Goal: Transaction & Acquisition: Purchase product/service

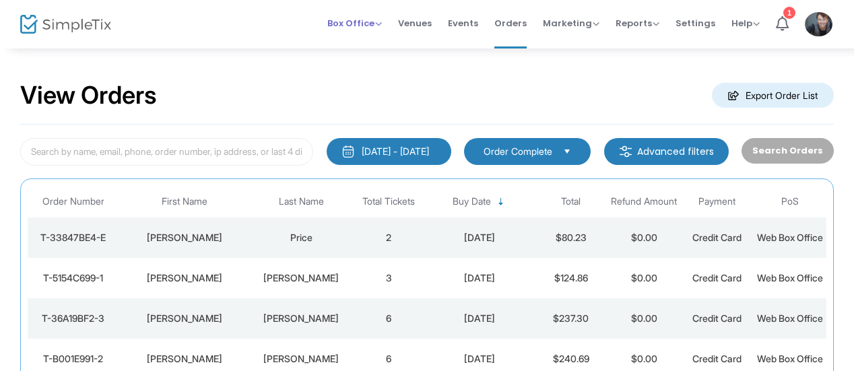
click at [338, 13] on span "Box Office Sell Tickets Bookings Sell Season Pass" at bounding box center [354, 23] width 55 height 34
click at [358, 24] on span "Box Office" at bounding box center [354, 23] width 55 height 13
click at [373, 44] on li "Sell Tickets" at bounding box center [375, 45] width 96 height 26
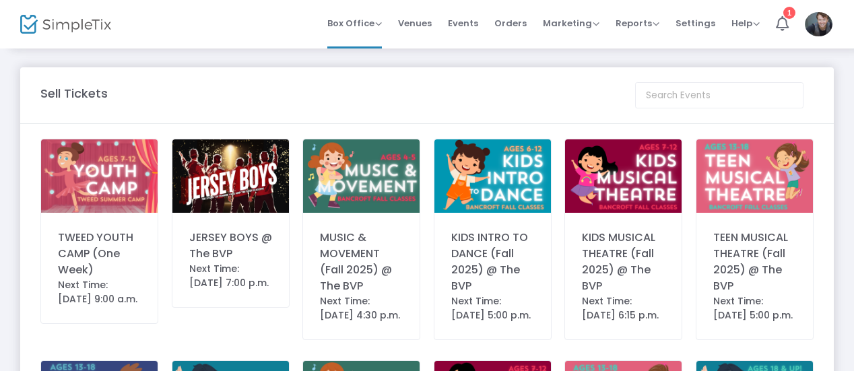
click at [240, 190] on img at bounding box center [230, 175] width 117 height 73
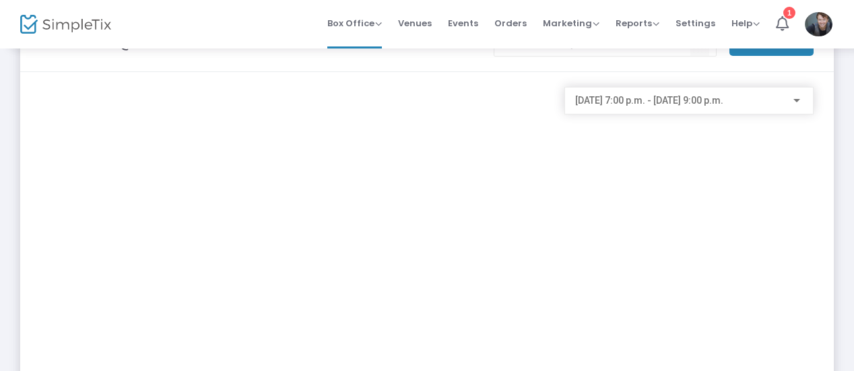
scroll to position [57, 0]
click at [515, 23] on span "Orders" at bounding box center [511, 23] width 32 height 34
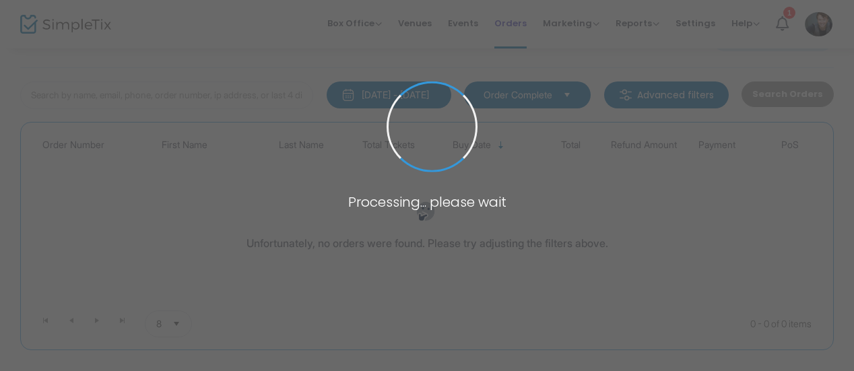
scroll to position [42, 0]
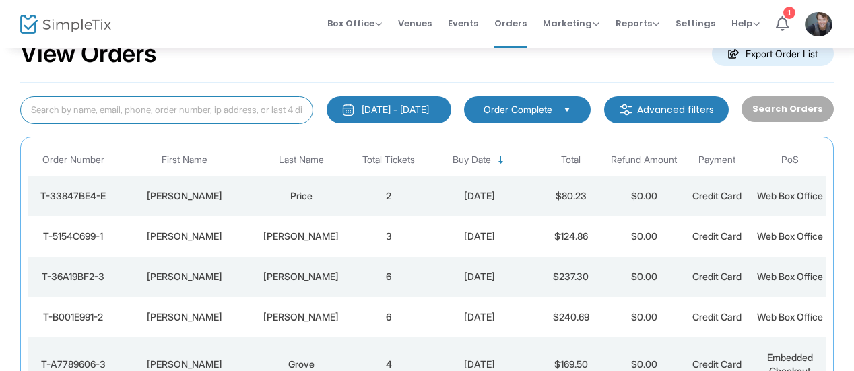
click at [236, 111] on input at bounding box center [166, 110] width 293 height 28
click at [352, 64] on div "View Orders Export Order List" at bounding box center [427, 54] width 814 height 57
click at [260, 106] on input at bounding box center [166, 110] width 293 height 28
click at [362, 22] on span "Box Office" at bounding box center [354, 23] width 55 height 13
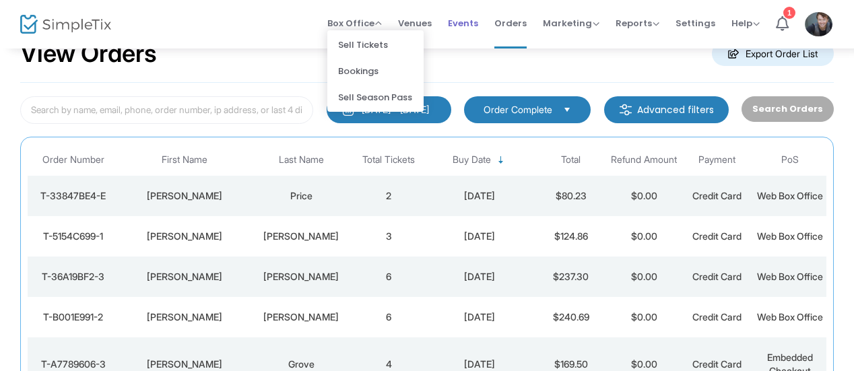
click at [478, 30] on span "Events" at bounding box center [463, 23] width 30 height 34
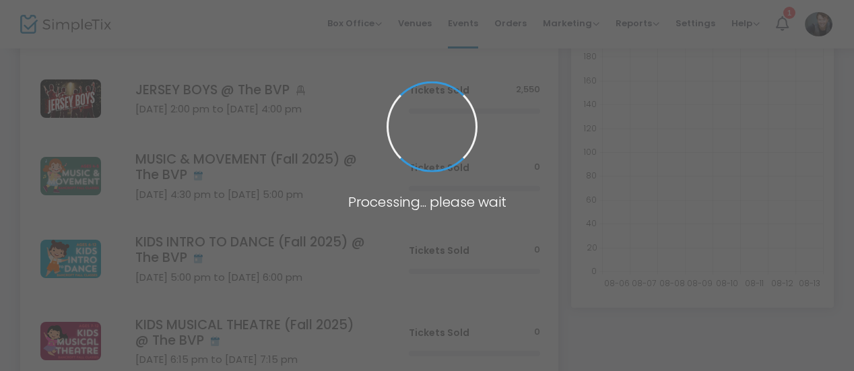
scroll to position [248, 0]
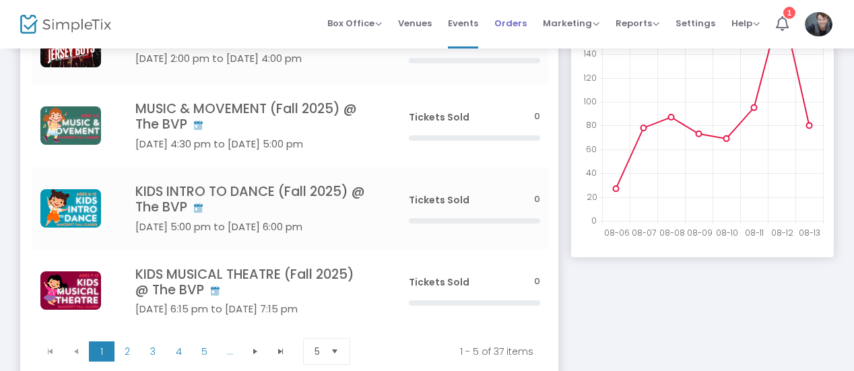
click at [512, 28] on span "Orders" at bounding box center [511, 23] width 32 height 34
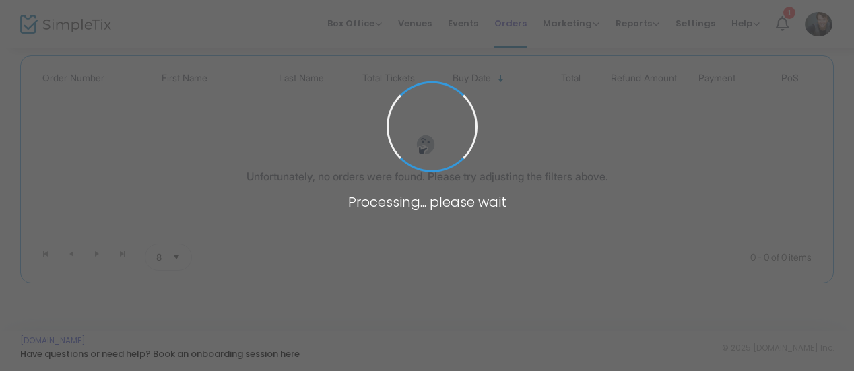
scroll to position [121, 0]
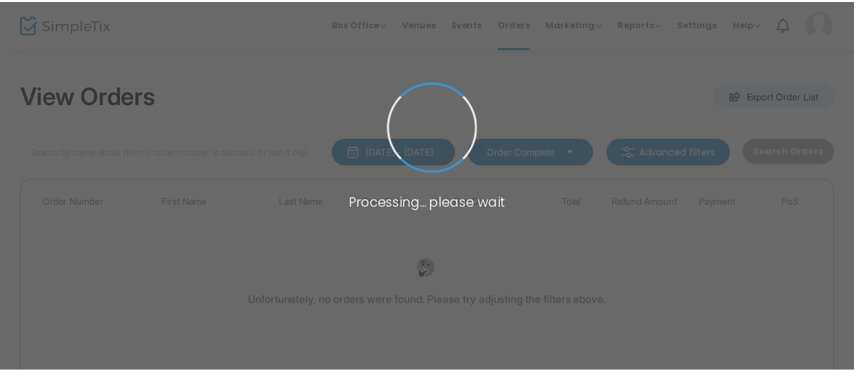
scroll to position [49, 0]
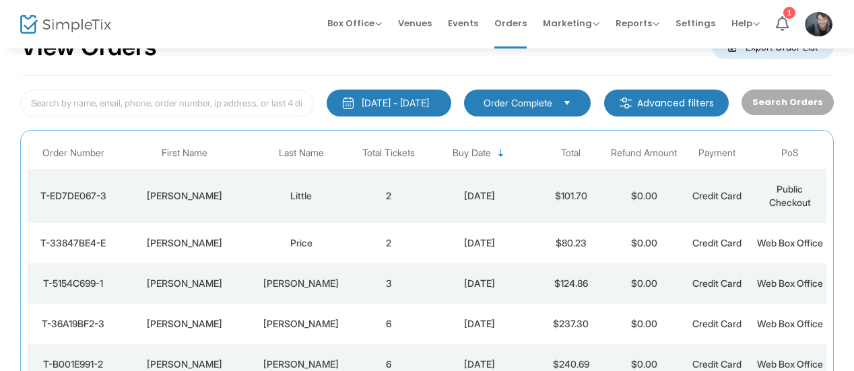
click at [292, 201] on div "Little" at bounding box center [301, 195] width 96 height 13
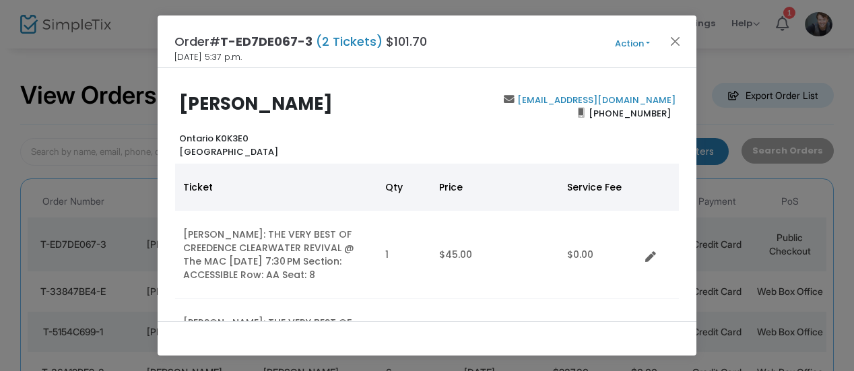
scroll to position [0, 0]
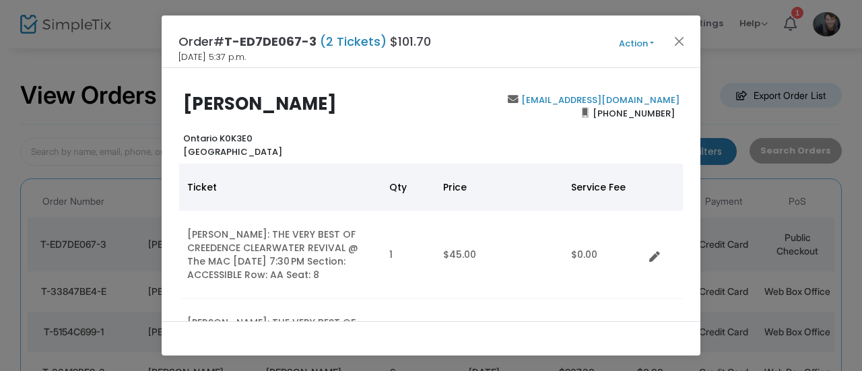
click at [687, 29] on div "Order# T-ED7DE067-3 (2 Tickets) $101.70 2025-08-14 5:37 p.m. Action Mark Admitt…" at bounding box center [431, 41] width 539 height 53
click at [683, 36] on button "Close" at bounding box center [680, 41] width 18 height 18
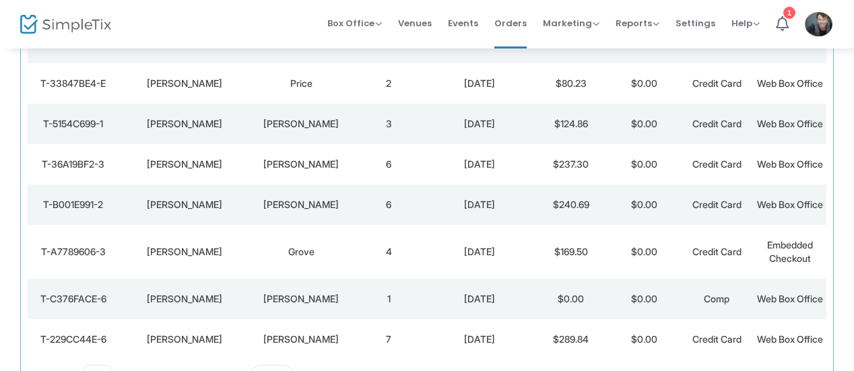
scroll to position [216, 0]
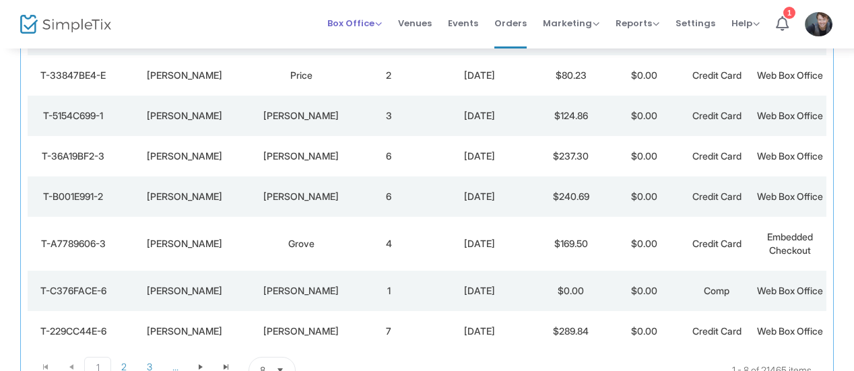
click at [362, 24] on span "Box Office" at bounding box center [354, 23] width 55 height 13
click at [368, 33] on li "Sell Tickets" at bounding box center [375, 45] width 96 height 26
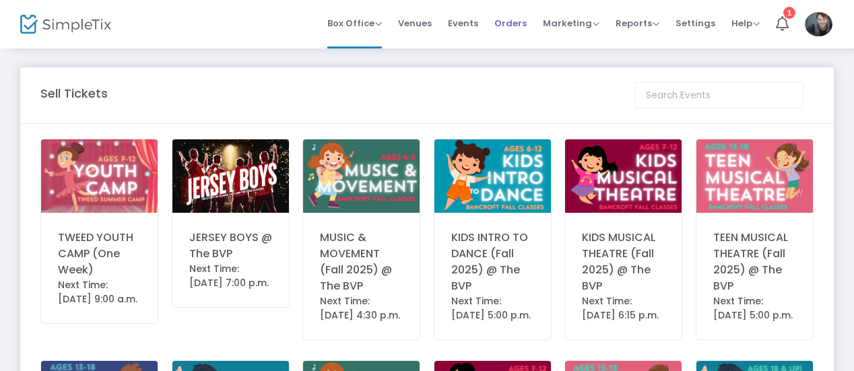
click at [527, 28] on span "Orders" at bounding box center [511, 23] width 32 height 34
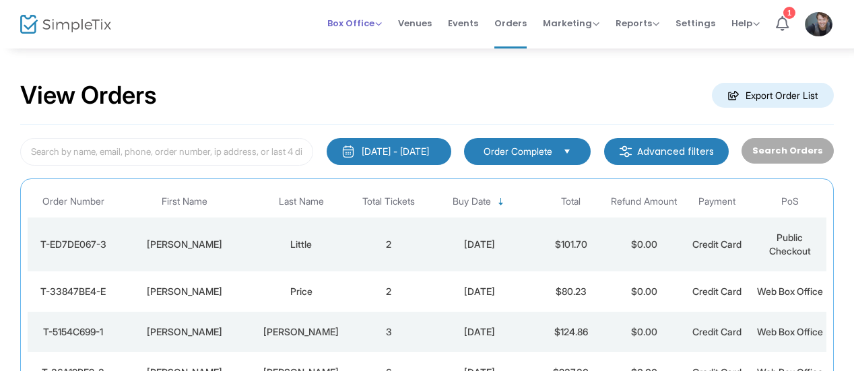
click at [345, 32] on span "Box Office Sell Tickets Bookings Sell Season Pass" at bounding box center [354, 23] width 55 height 34
click at [382, 17] on div "Box Office Sell Tickets Bookings Sell Season Pass" at bounding box center [354, 23] width 55 height 13
click at [354, 19] on span "Box Office" at bounding box center [354, 23] width 55 height 13
click at [370, 44] on li "Sell Tickets" at bounding box center [375, 45] width 96 height 26
